Goal: Check status: Check status

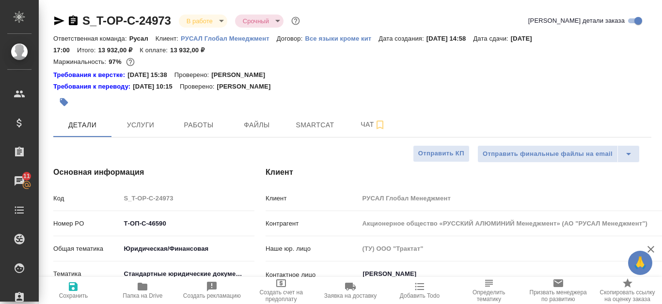
select select "RU"
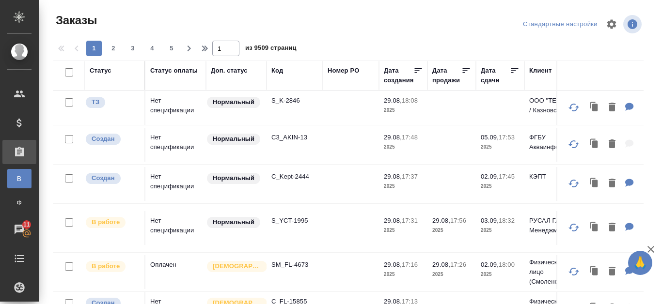
scroll to position [753, 1]
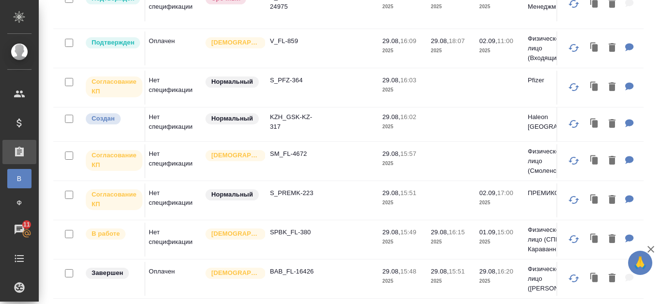
click at [18, 180] on span "В" at bounding box center [19, 179] width 15 height 10
click at [15, 176] on div "Все заказы" at bounding box center [7, 179] width 15 height 10
click at [15, 177] on div "Все заказы" at bounding box center [7, 179] width 15 height 10
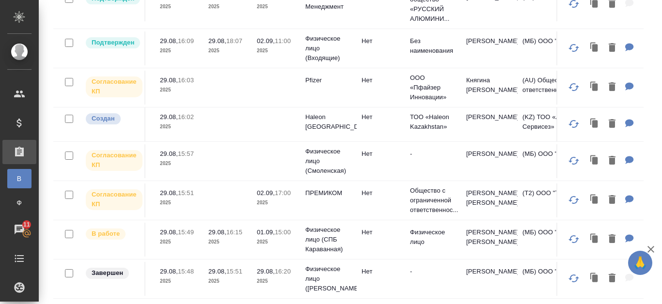
scroll to position [14, 0]
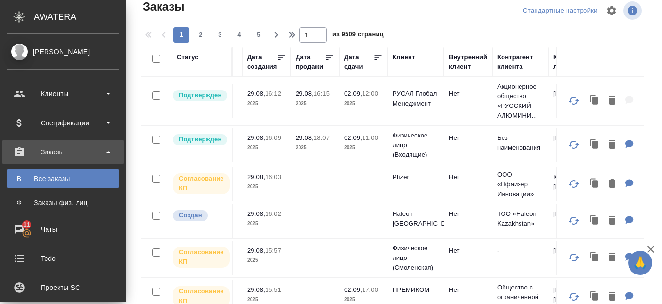
click at [49, 182] on div "Все заказы" at bounding box center [63, 179] width 102 height 10
click at [31, 178] on div "Все заказы" at bounding box center [63, 179] width 102 height 10
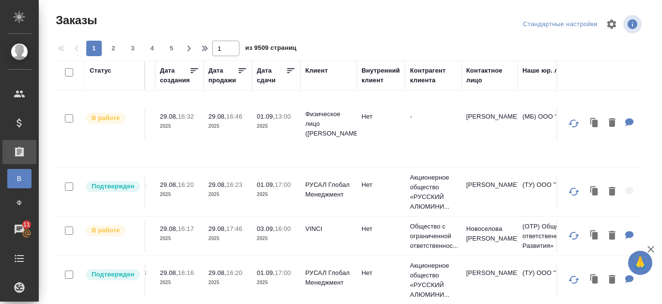
scroll to position [511, 224]
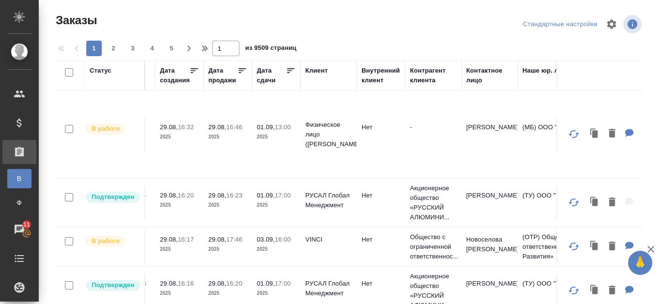
drag, startPoint x: 78, startPoint y: 303, endPoint x: 200, endPoint y: 321, distance: 123.5
click at [200, 304] on html "🙏 .cls-1 fill:#fff; AWATERA Kanataeva [PERSON_NAME] Спецификации Заказы В Все з…" at bounding box center [331, 152] width 662 height 304
